Goal: Navigation & Orientation: Find specific page/section

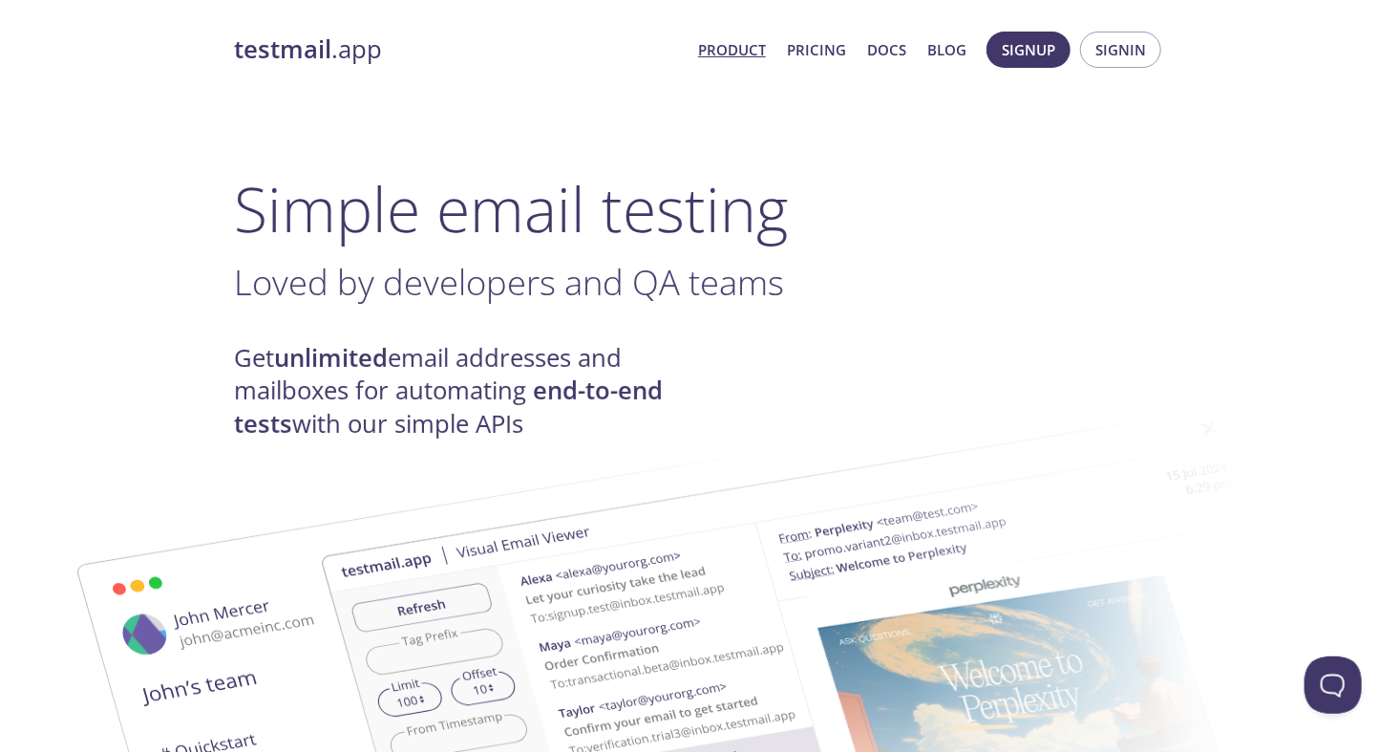
click at [760, 47] on link "Product" at bounding box center [732, 49] width 68 height 25
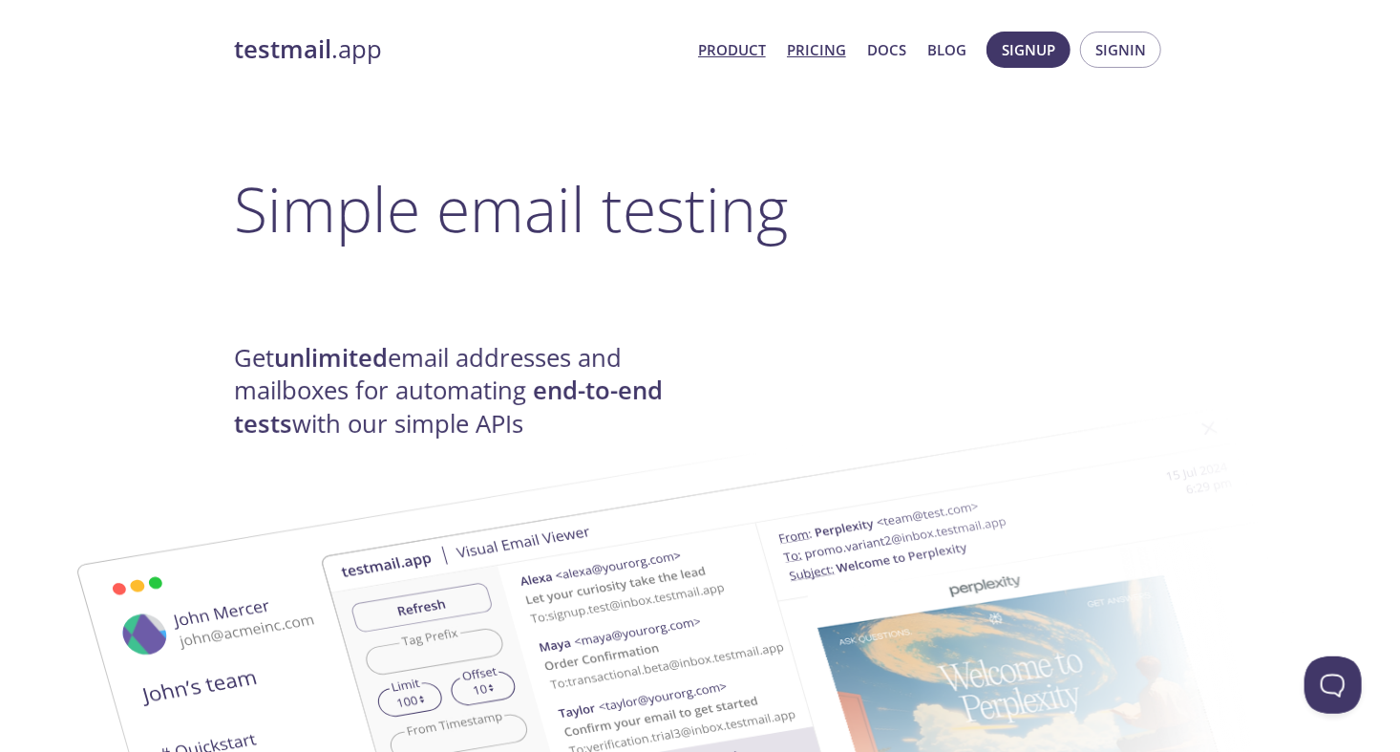
click at [814, 49] on link "Pricing" at bounding box center [816, 49] width 59 height 25
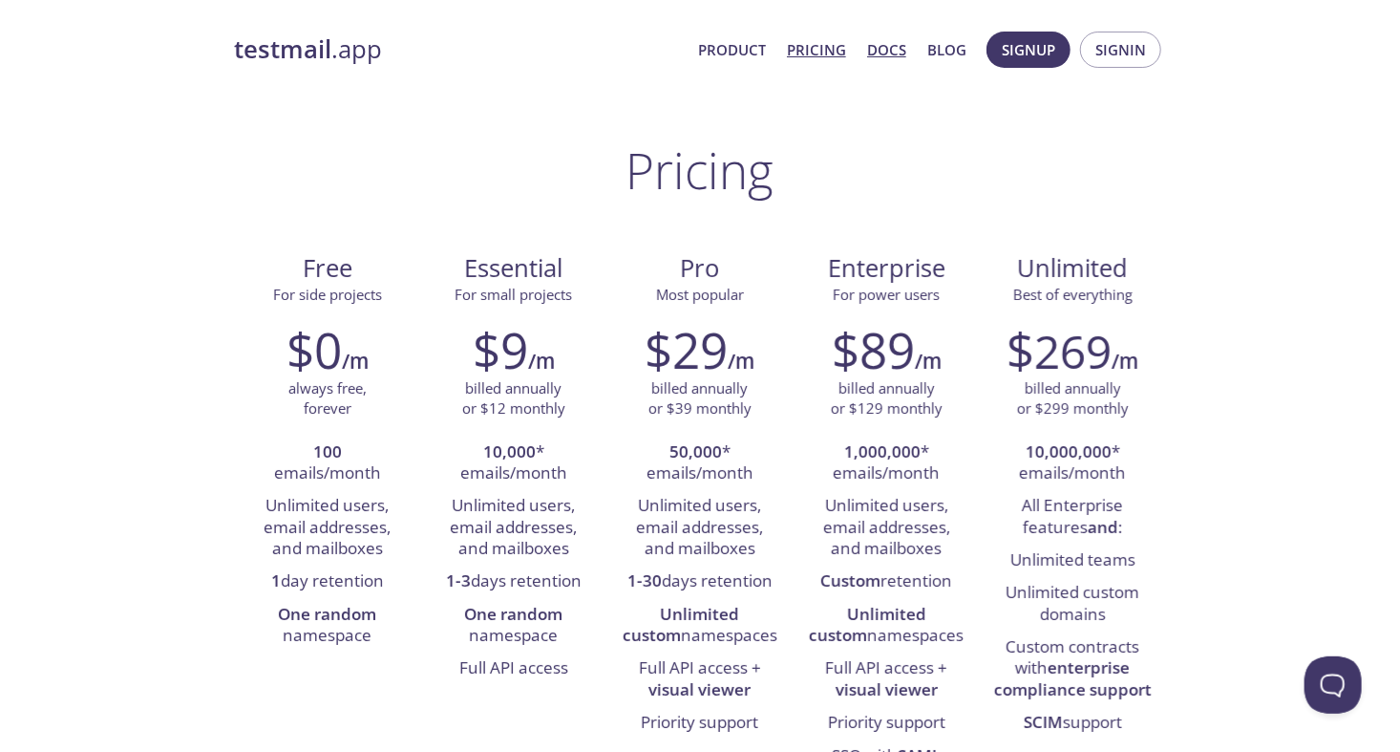
click at [883, 53] on link "Docs" at bounding box center [886, 49] width 39 height 25
click at [939, 53] on link "Blog" at bounding box center [946, 49] width 39 height 25
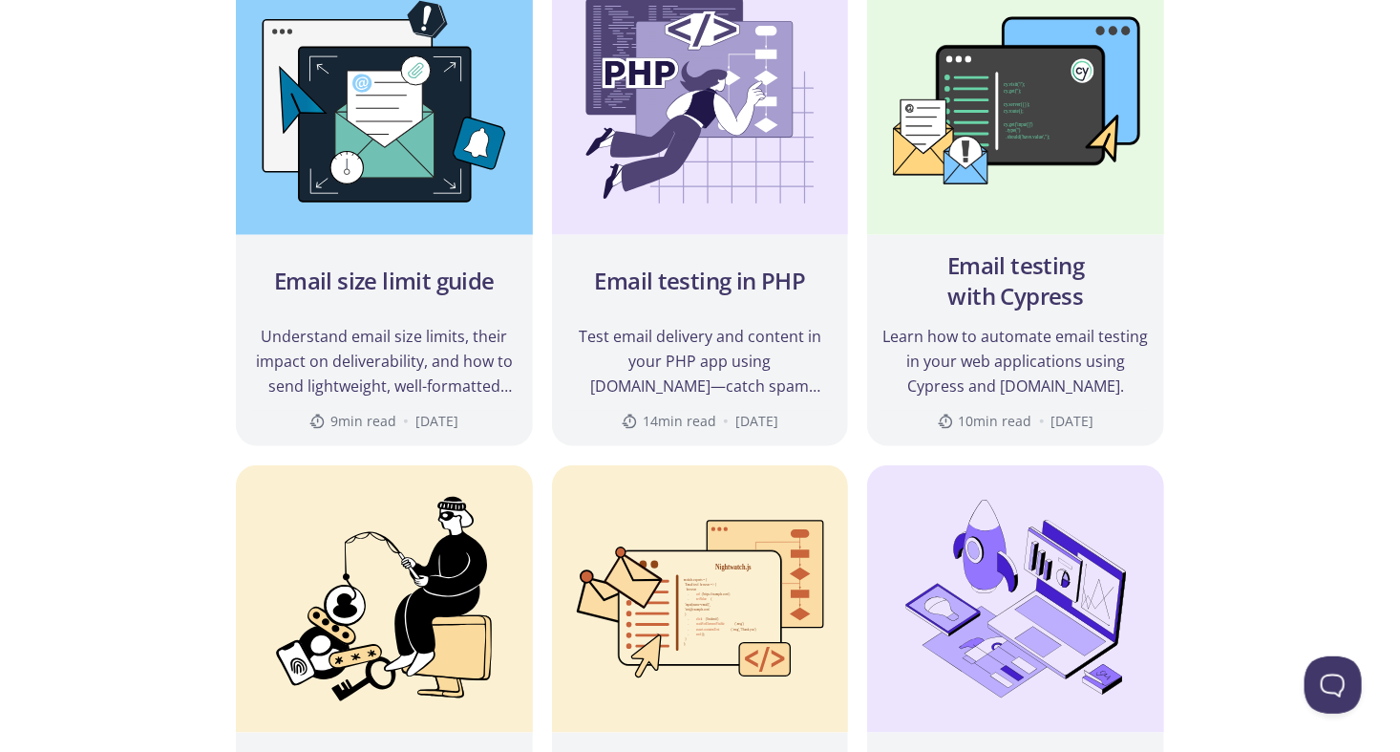
scroll to position [764, 0]
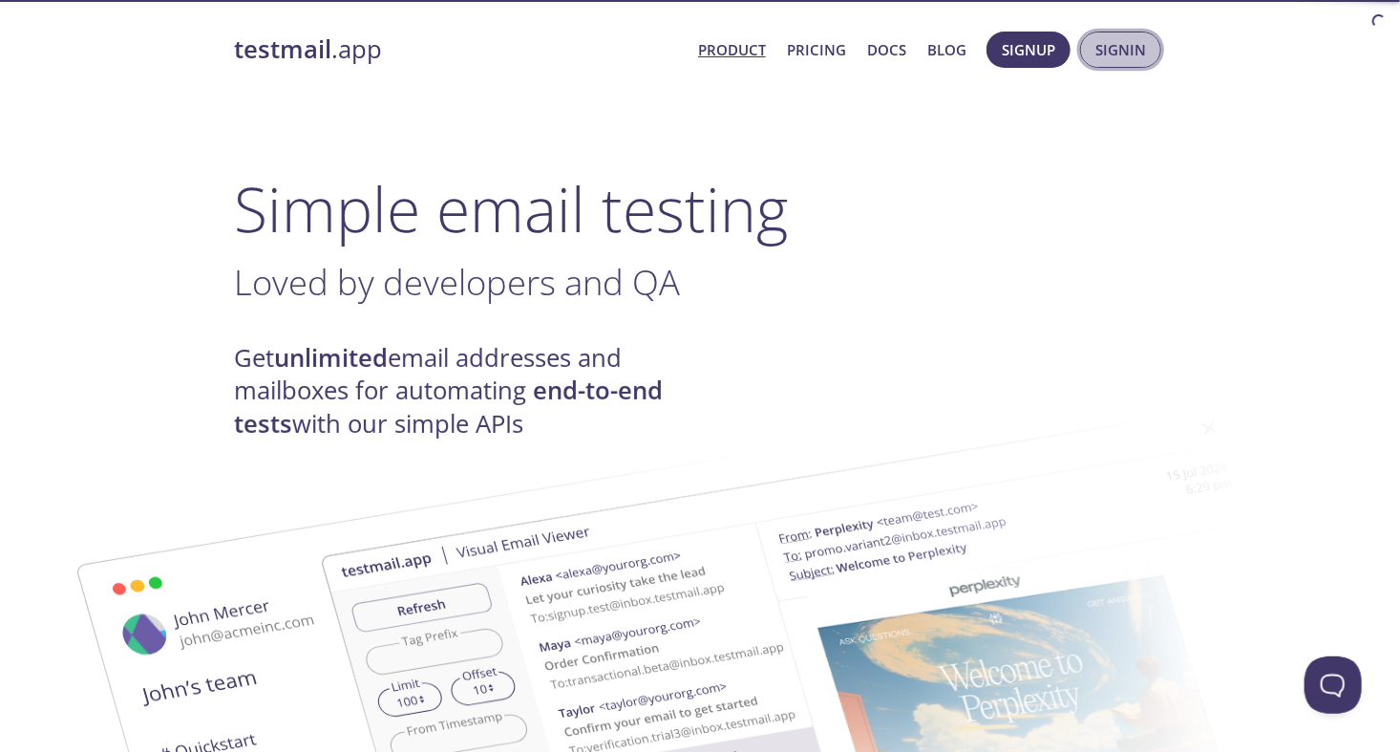
click at [1097, 59] on span "Signin" at bounding box center [1120, 49] width 51 height 25
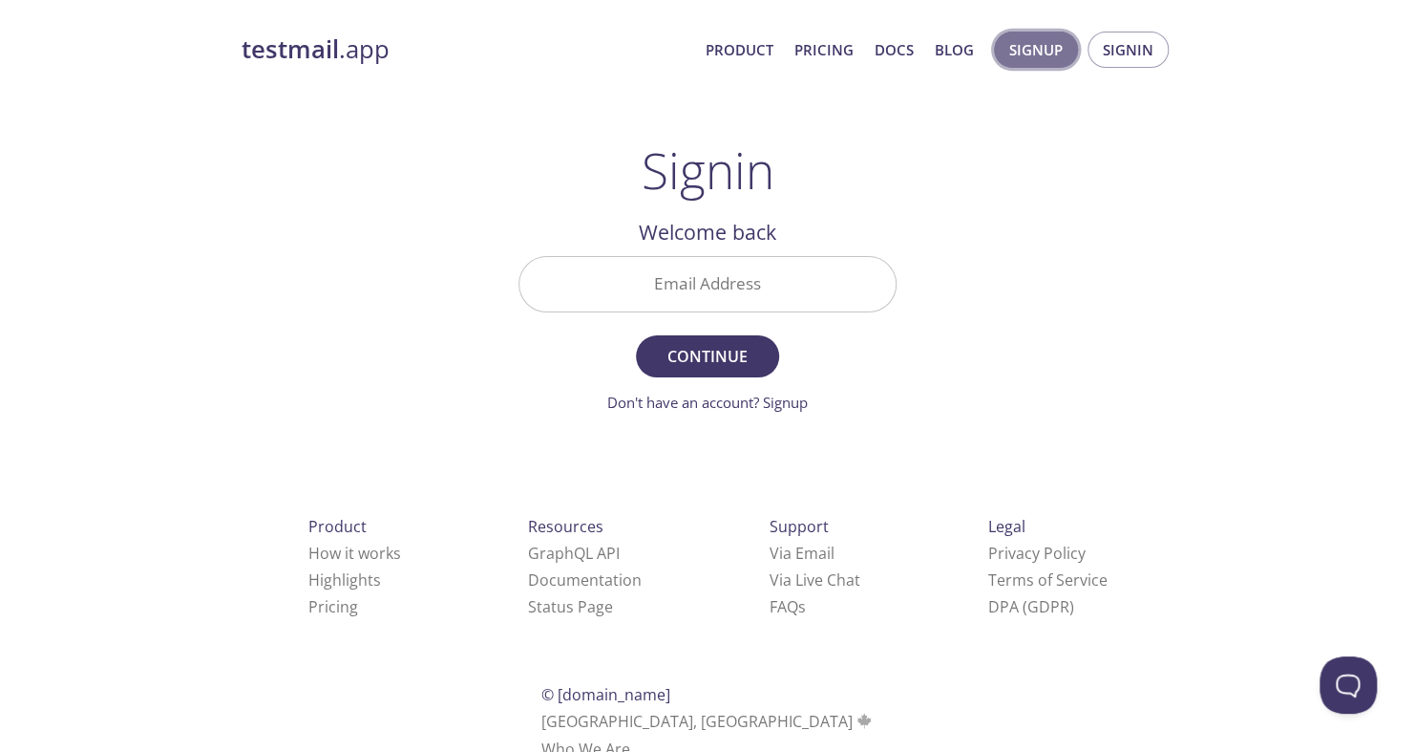
click at [1019, 61] on span "Signup" at bounding box center [1036, 49] width 53 height 25
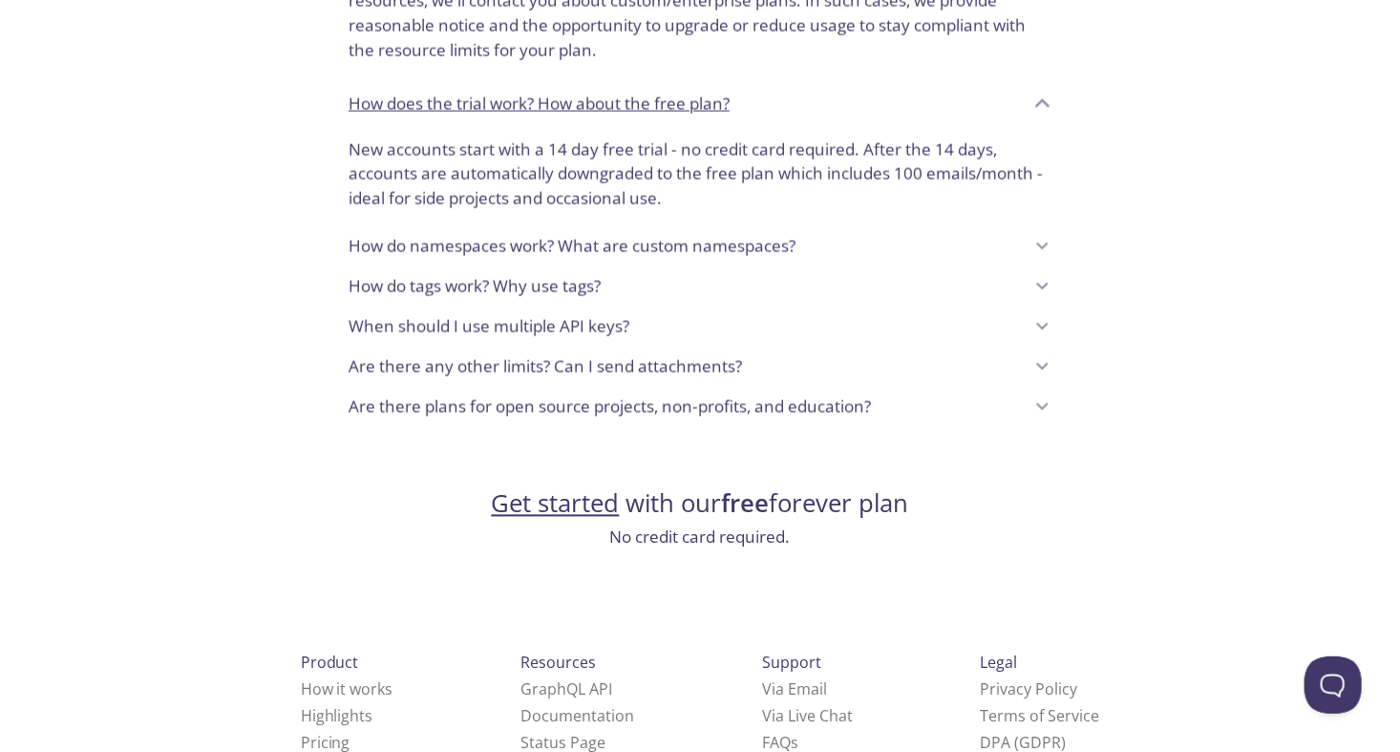
scroll to position [1589, 0]
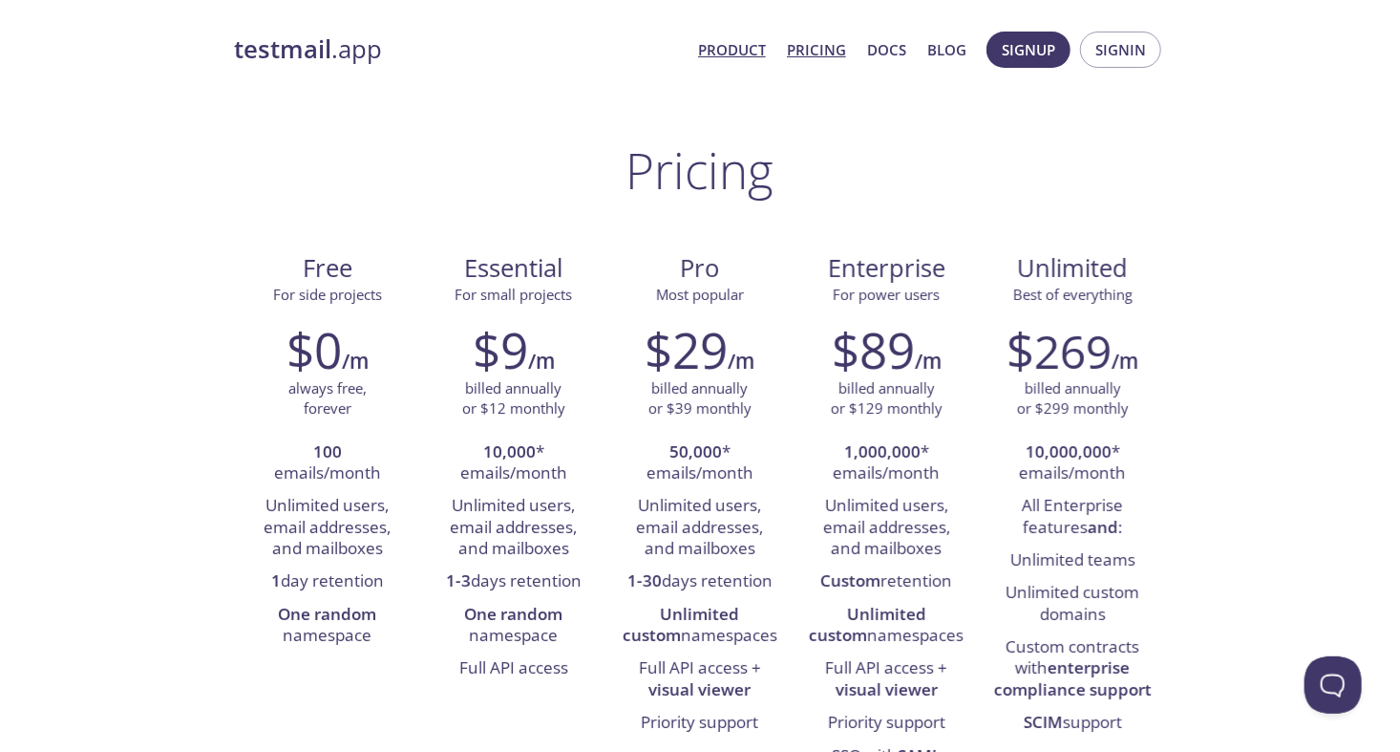
click at [732, 46] on link "Product" at bounding box center [732, 49] width 68 height 25
click at [1124, 42] on span "Signin" at bounding box center [1120, 49] width 51 height 25
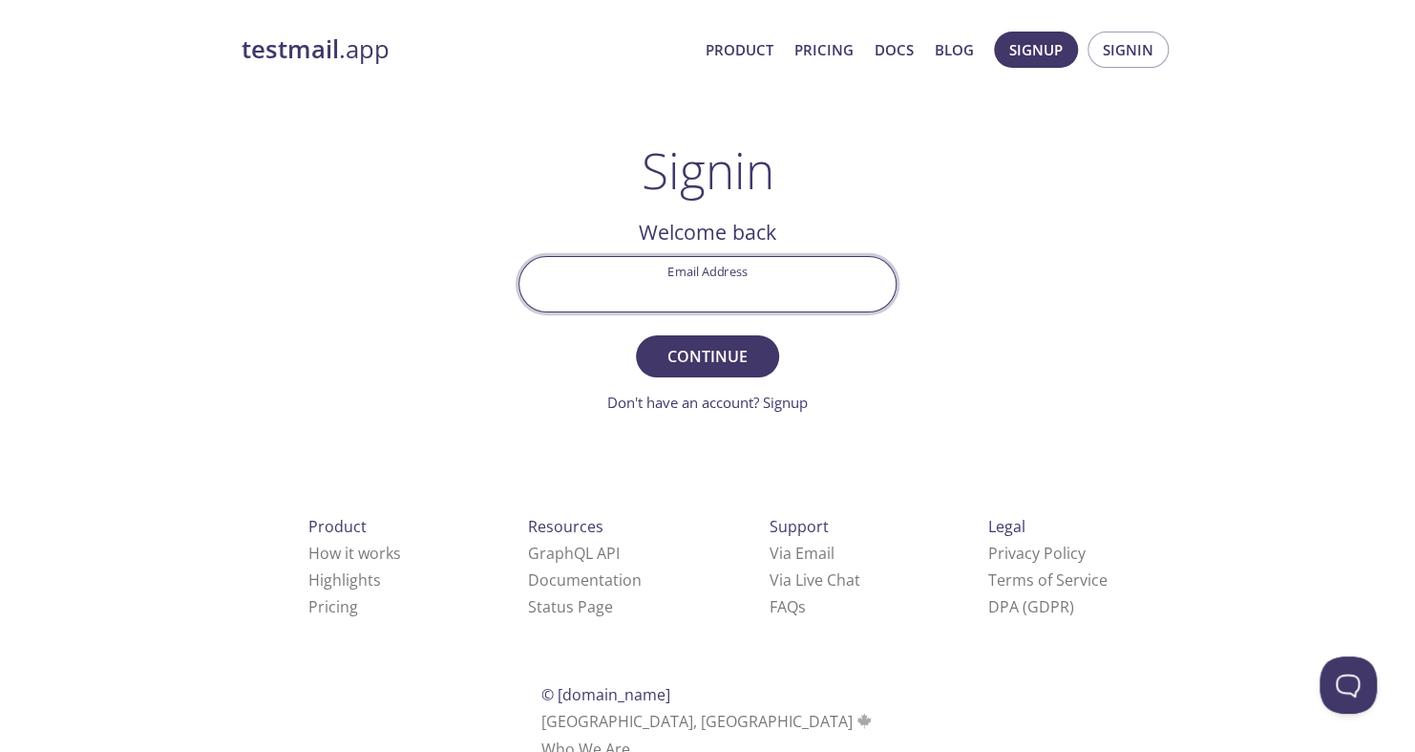
click at [841, 302] on input "Email Address" at bounding box center [708, 284] width 376 height 54
click at [898, 313] on div "Email Address" at bounding box center [707, 284] width 393 height 72
click at [771, 272] on input "Email Address" at bounding box center [708, 284] width 376 height 54
click at [981, 385] on div "testmail .app Product Pricing Docs Blog Signup Signin Signin Welcome back Email…" at bounding box center [708, 417] width 978 height 797
click at [630, 738] on link "Who We Are" at bounding box center [586, 748] width 89 height 21
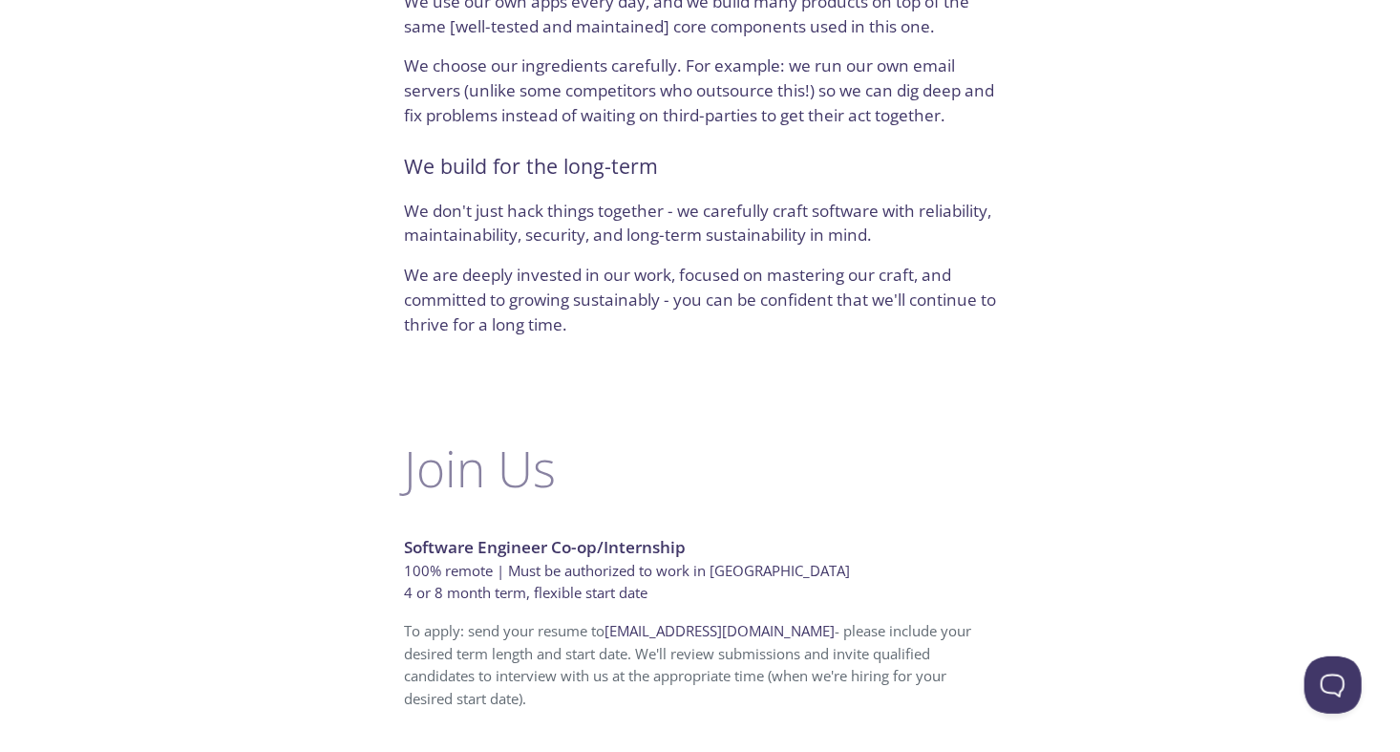
scroll to position [1210, 0]
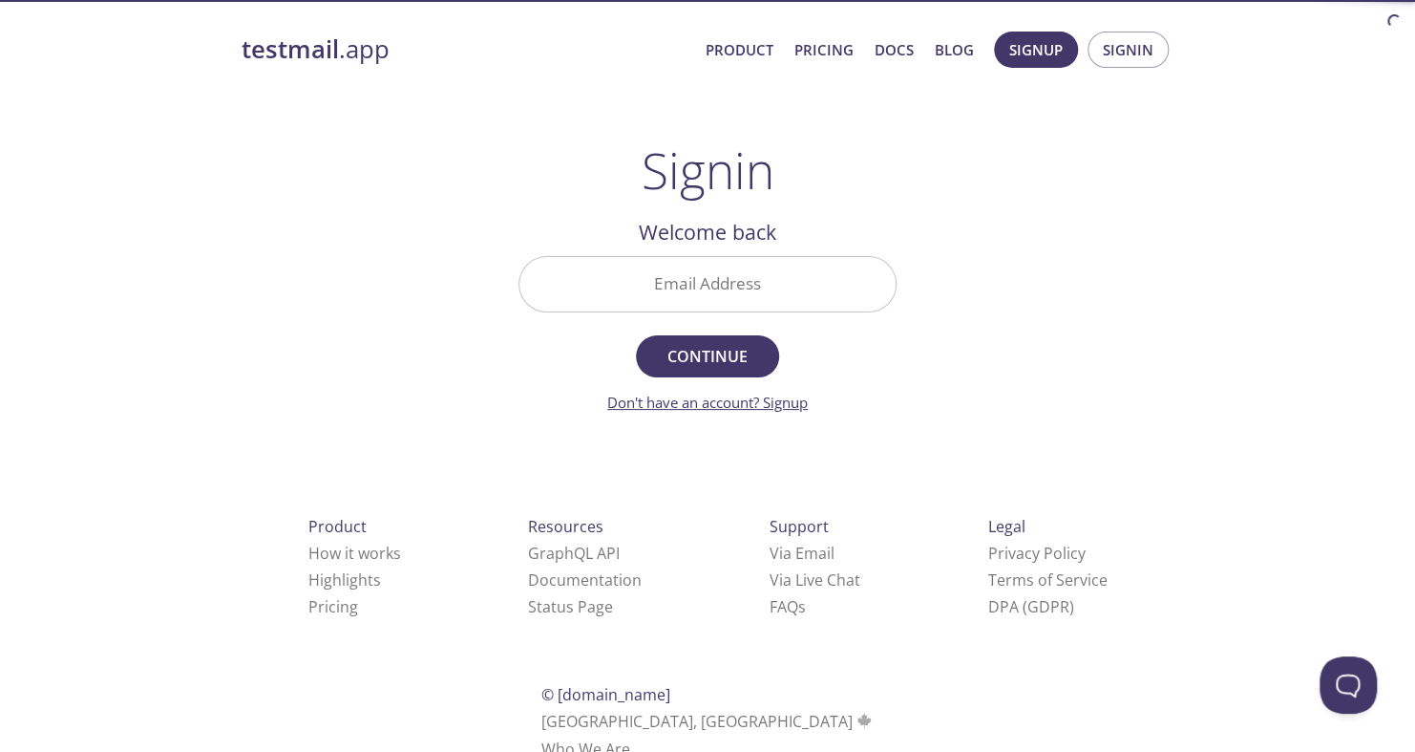
click at [760, 407] on link "Don't have an account? Signup" at bounding box center [707, 402] width 201 height 19
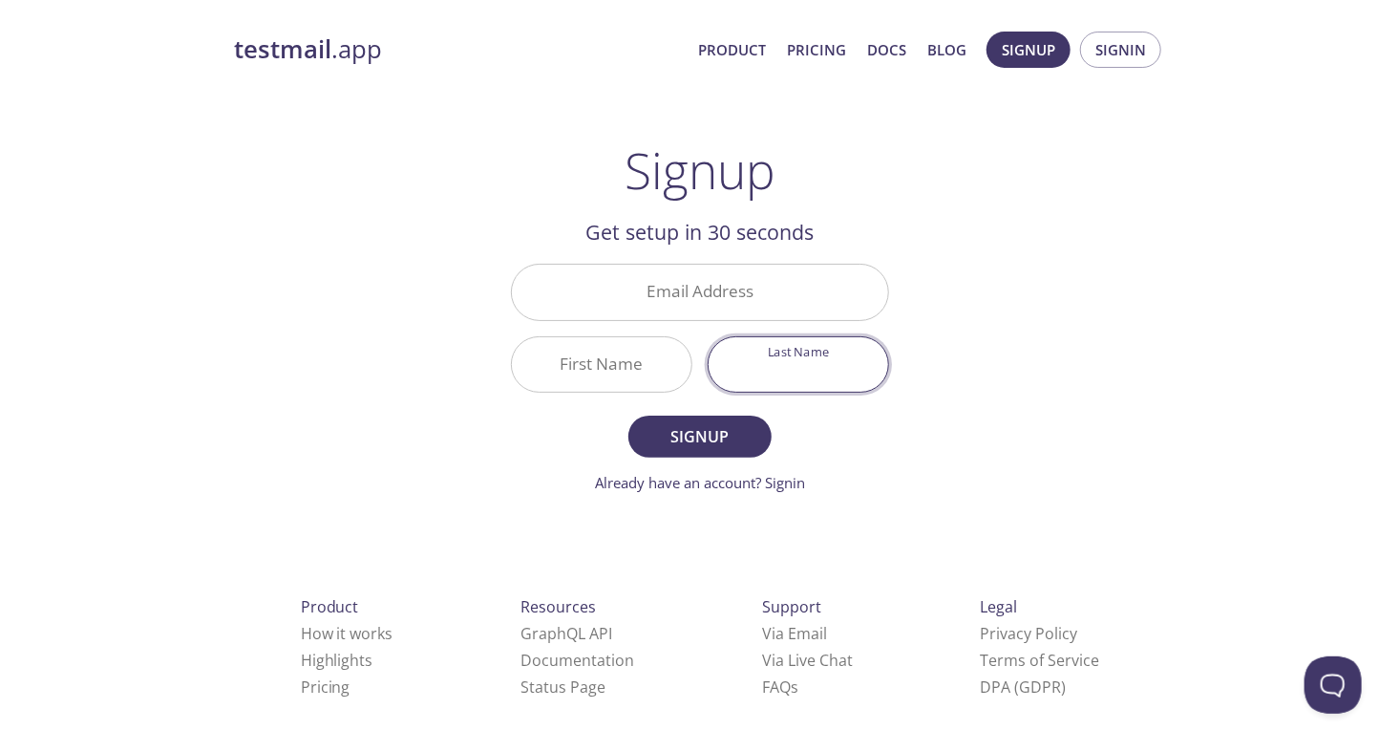
drag, startPoint x: 764, startPoint y: 374, endPoint x: 614, endPoint y: 356, distance: 151.0
click at [614, 356] on div "Email Address First Name Last Name" at bounding box center [699, 328] width 393 height 144
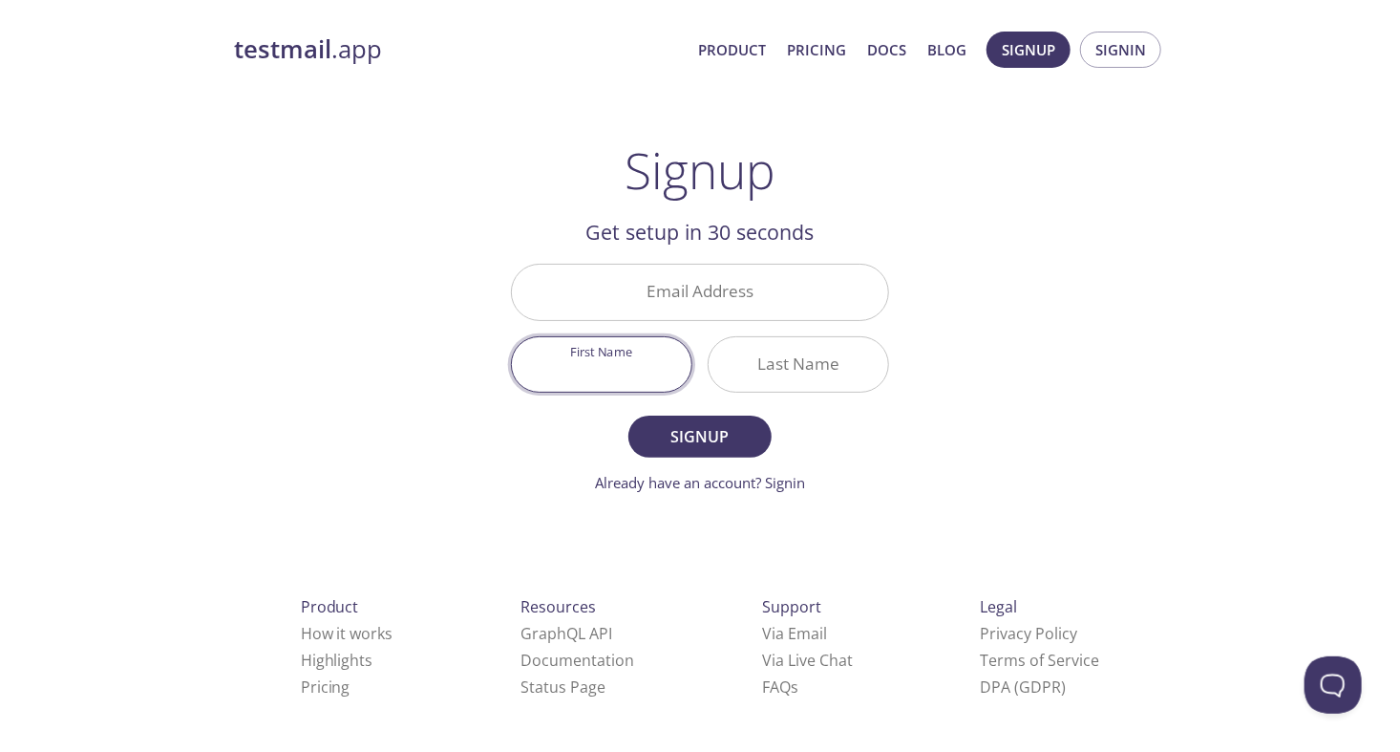
click at [614, 356] on input "First Name" at bounding box center [602, 364] width 180 height 54
